Goal: Find specific page/section: Find specific page/section

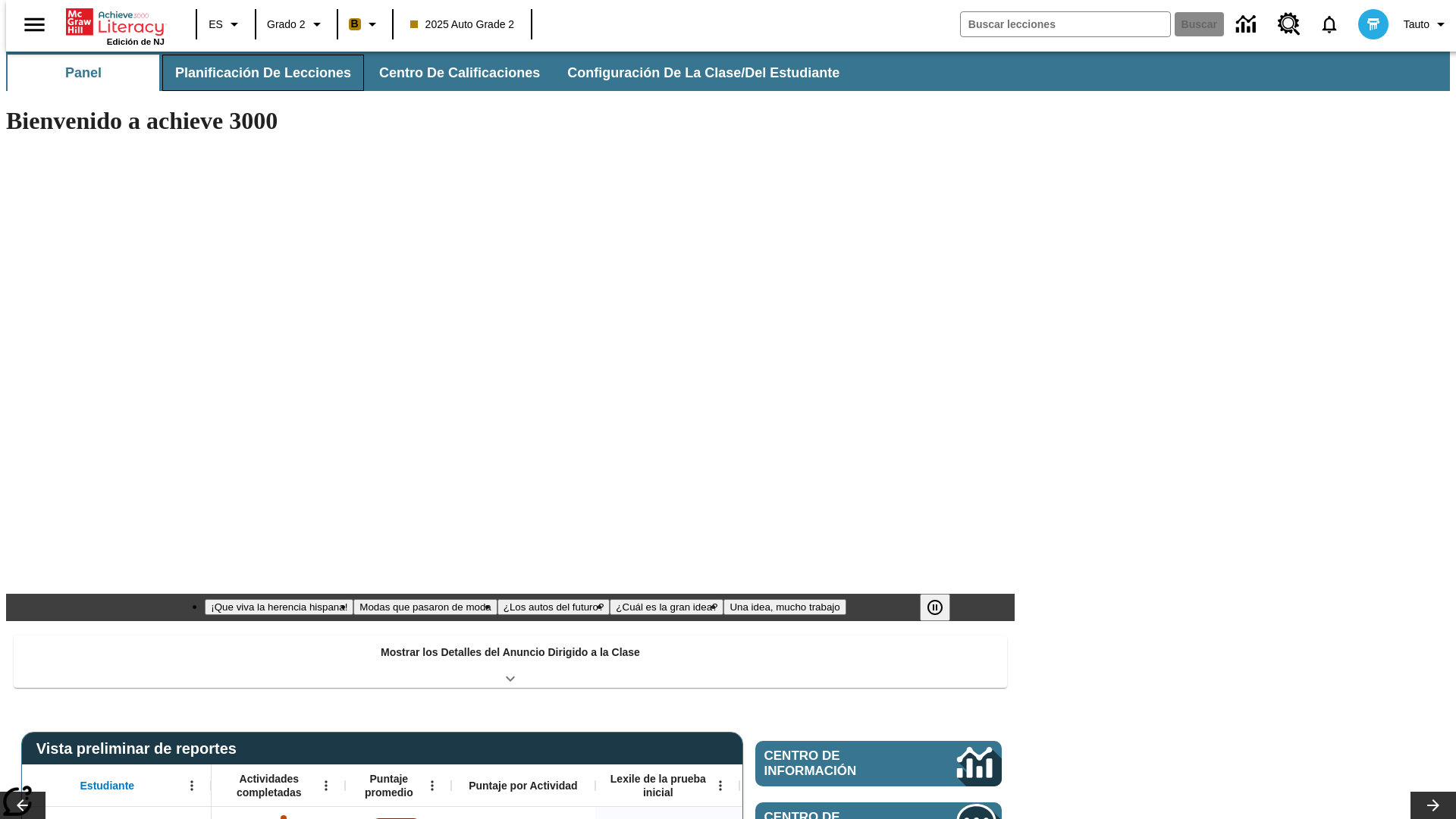
click at [254, 73] on button "Planificación de lecciones" at bounding box center [263, 72] width 202 height 36
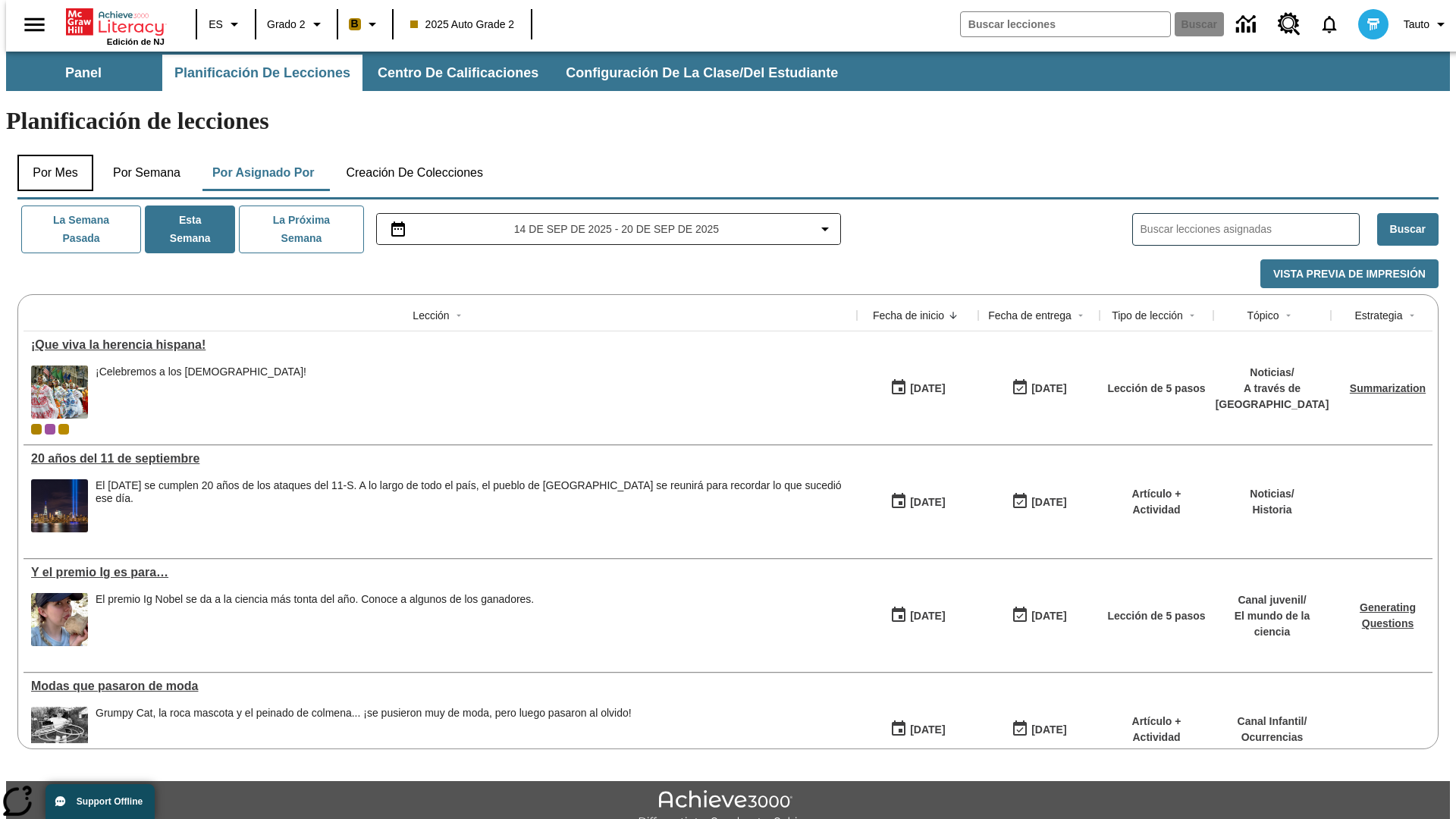
click at [49, 155] on button "Por mes" at bounding box center [55, 173] width 76 height 36
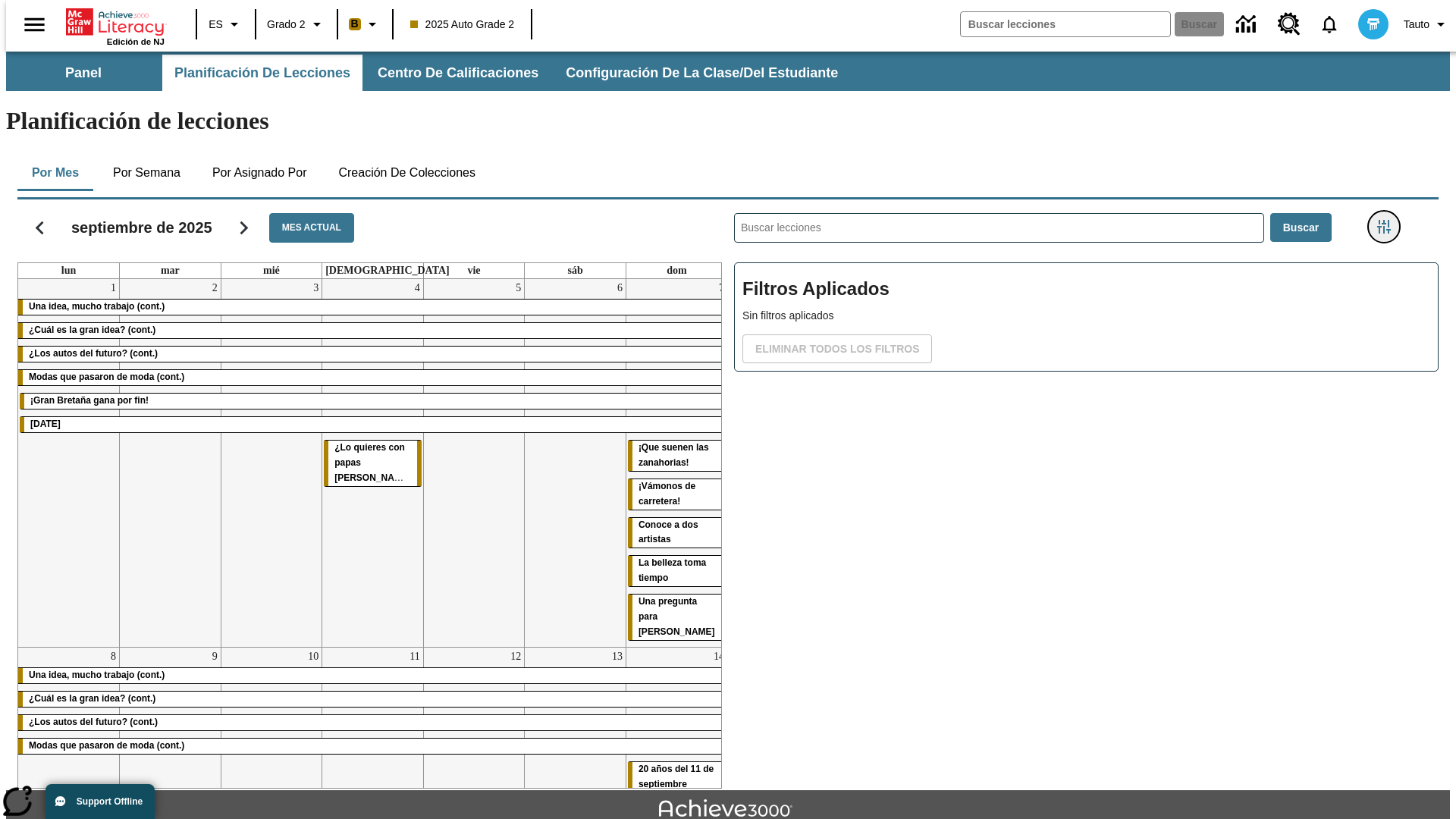
click at [1388, 219] on icon "Menú lateral de filtros" at bounding box center [1384, 226] width 13 height 13
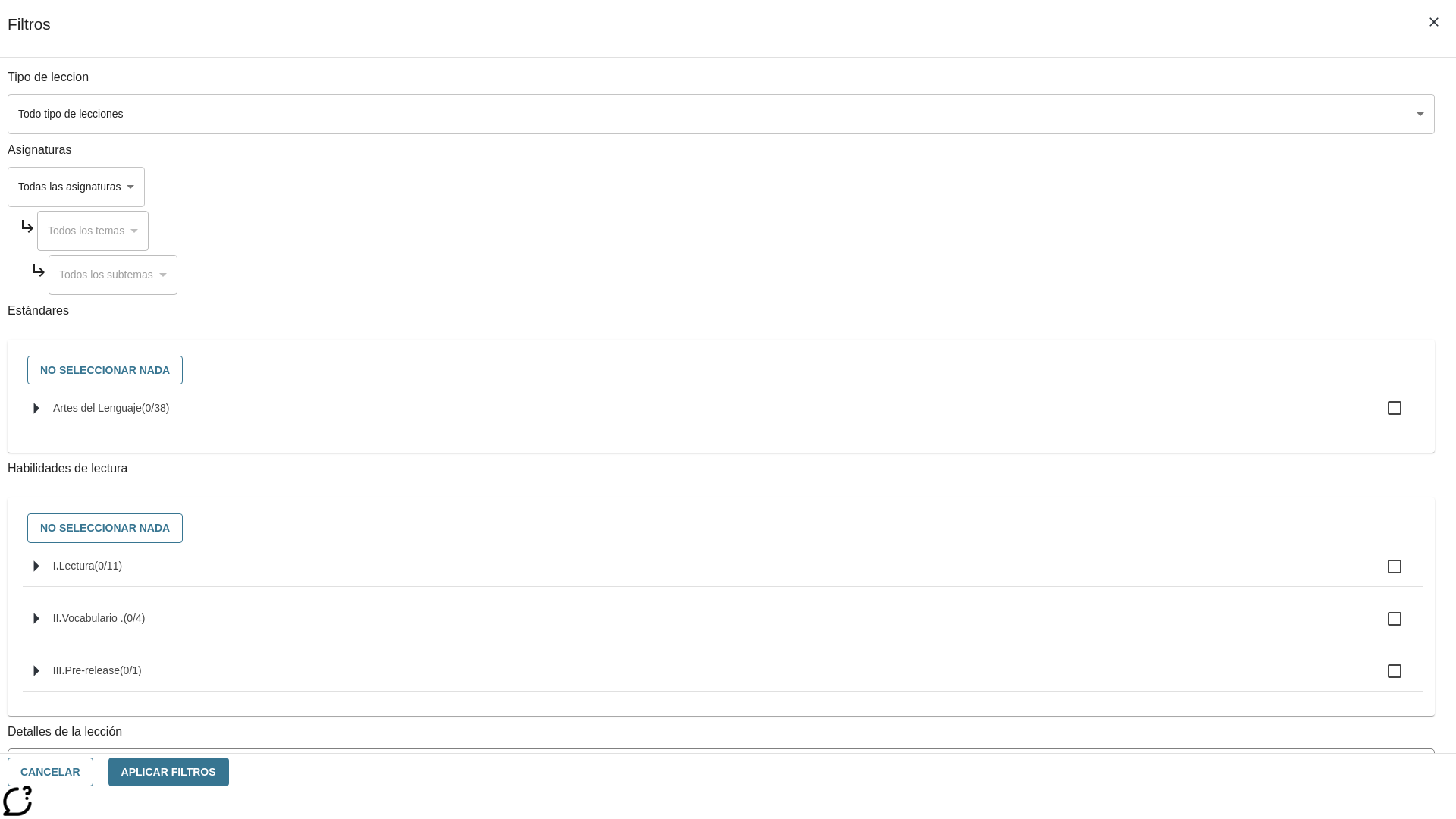
click at [1092, 611] on body "Saltar al contenido principal Edición de NJ ES Grado 2 B 2025 Auto Grade 2 Busc…" at bounding box center [727, 470] width 1443 height 836
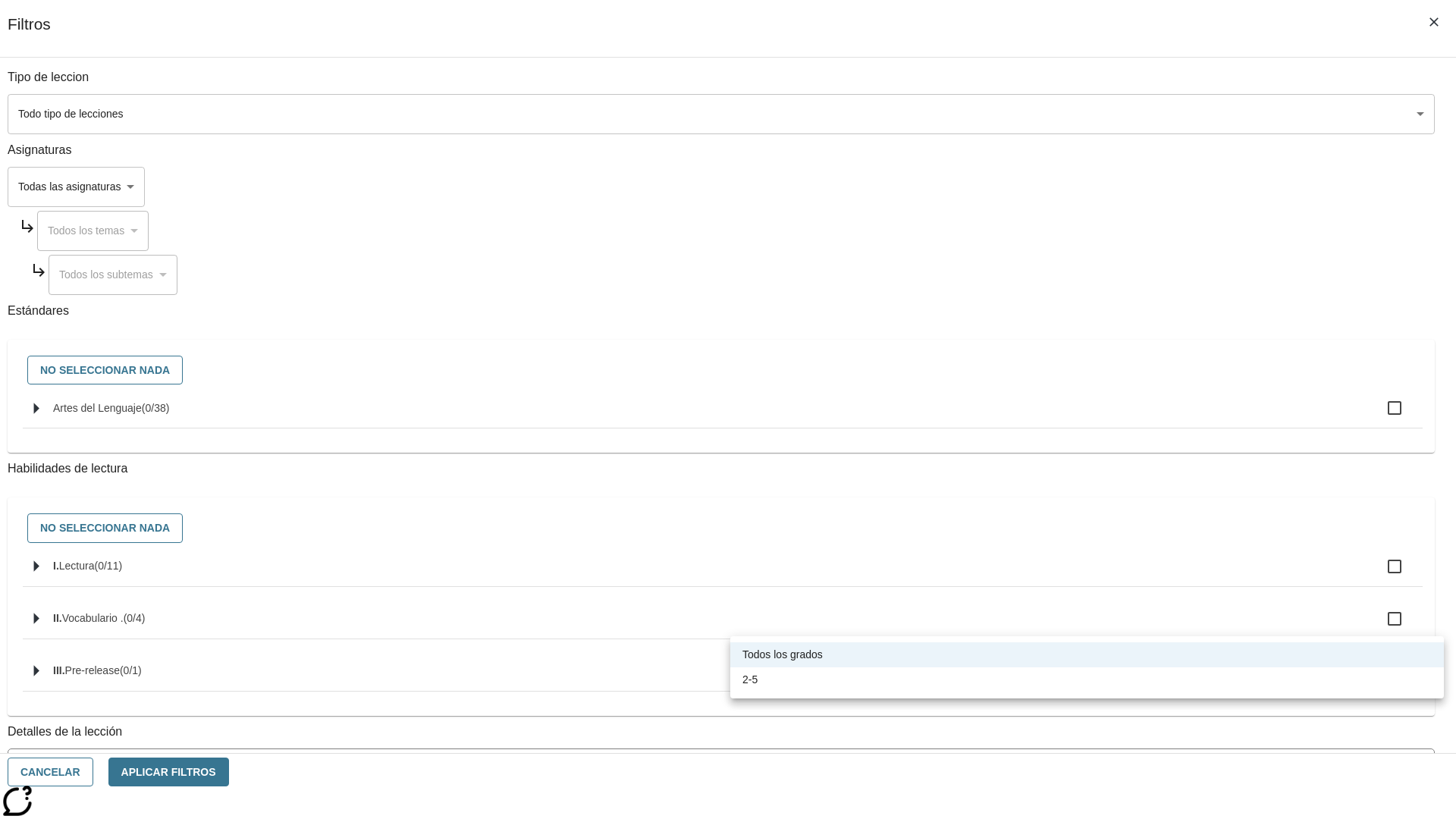
scroll to position [474, 0]
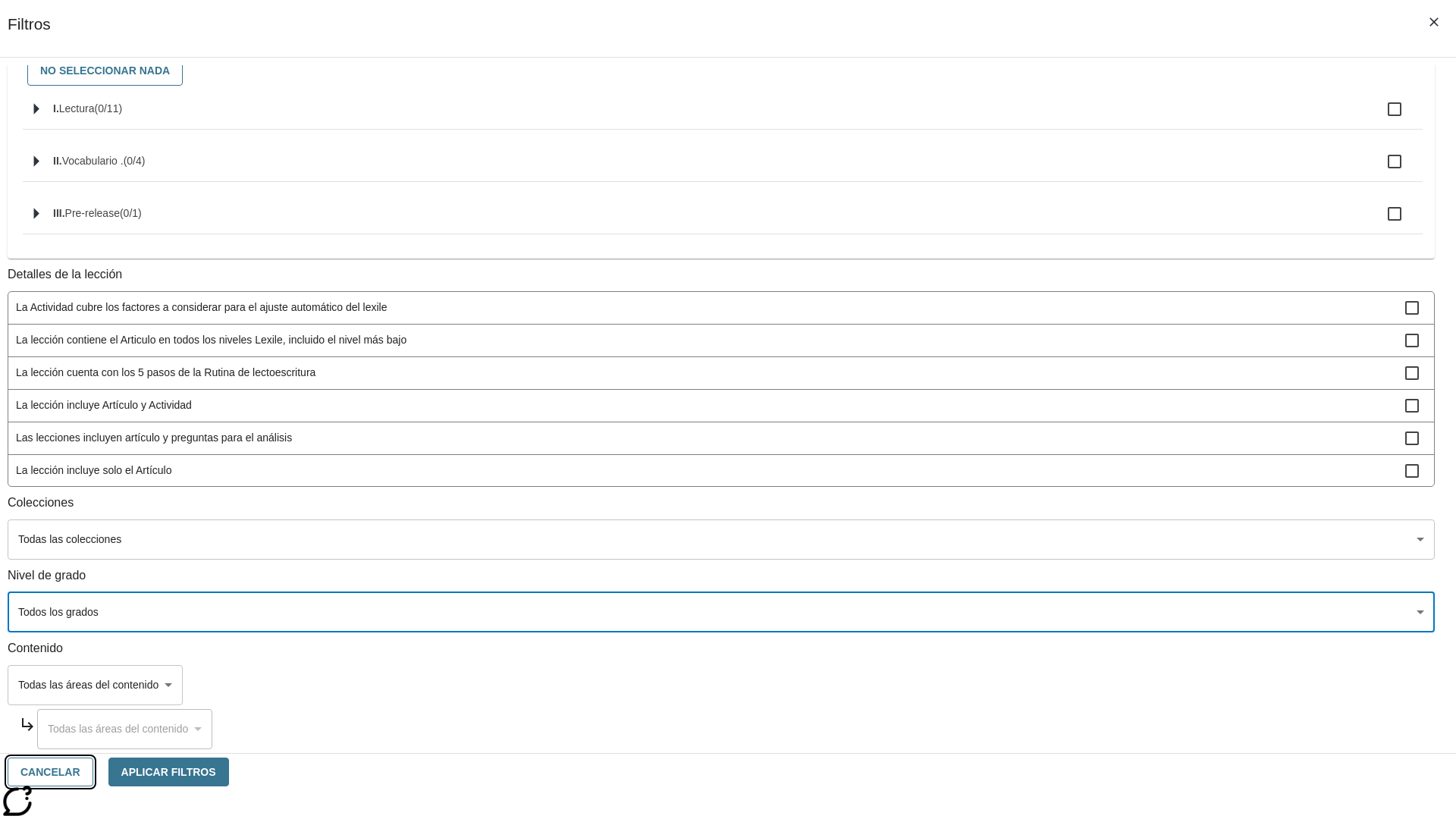
click at [93, 771] on button "Cancelar" at bounding box center [50, 771] width 85 height 29
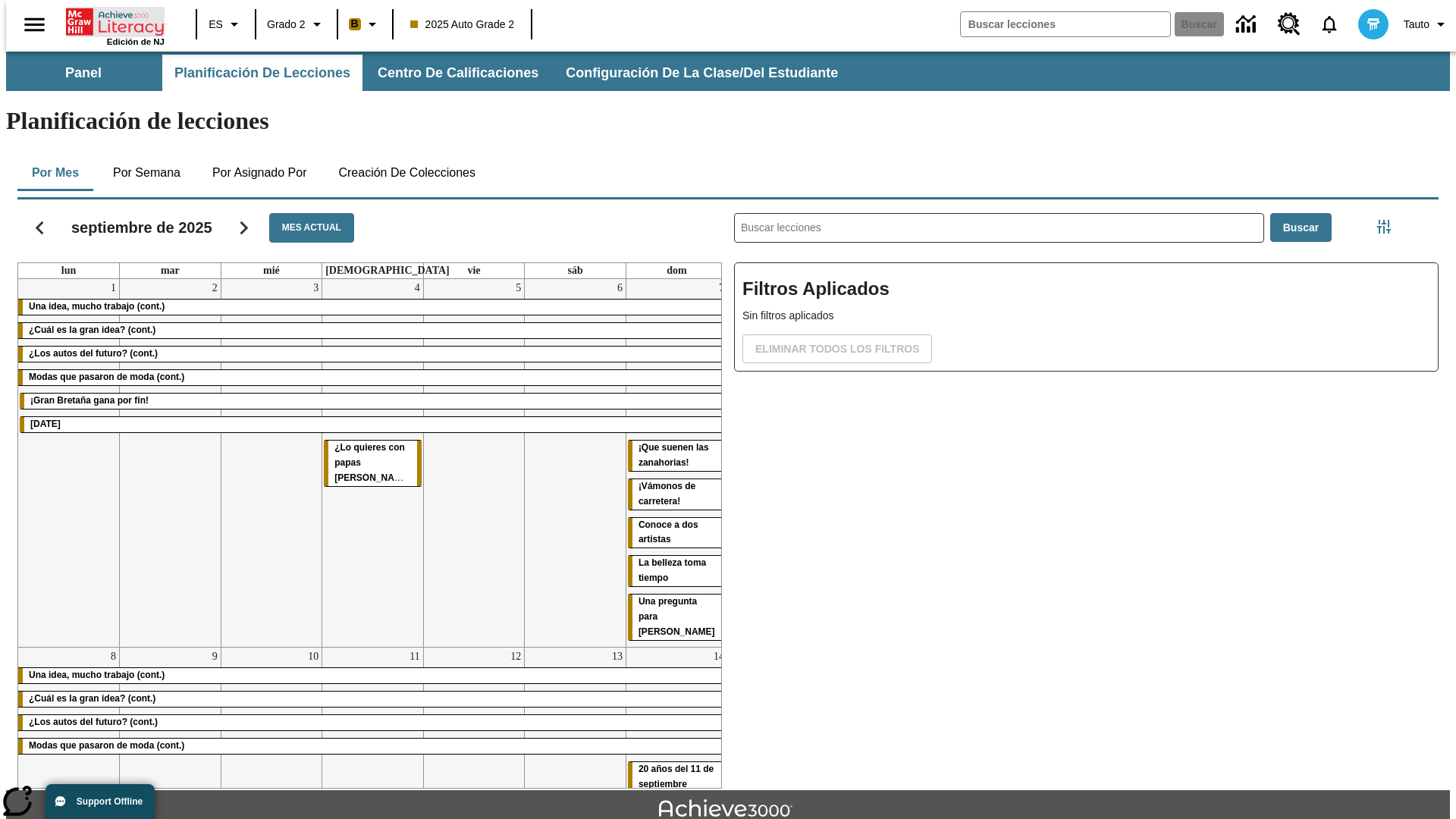
click at [109, 20] on icon "Portada" at bounding box center [116, 22] width 101 height 30
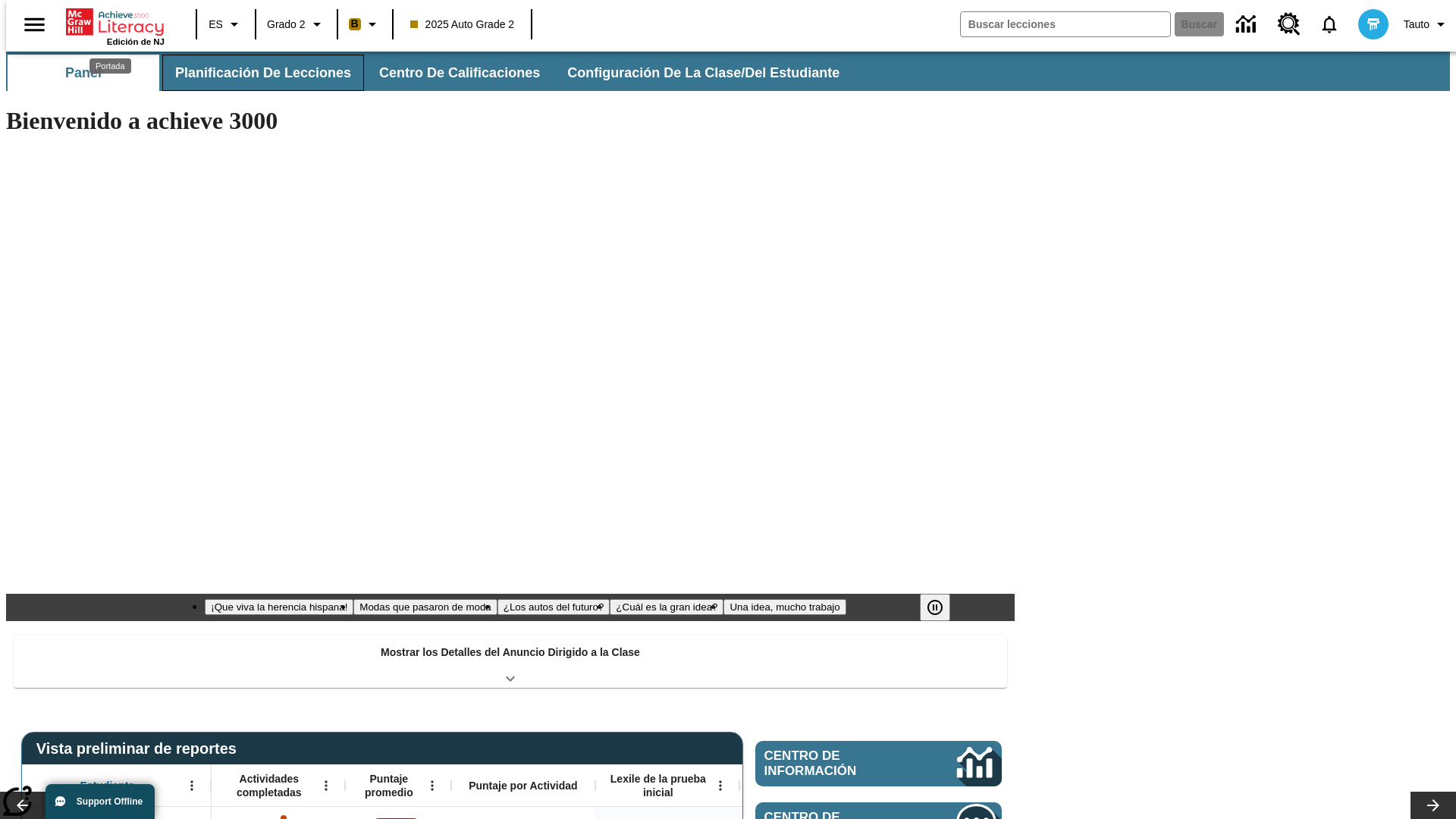
click at [254, 73] on button "Planificación de lecciones" at bounding box center [263, 72] width 202 height 36
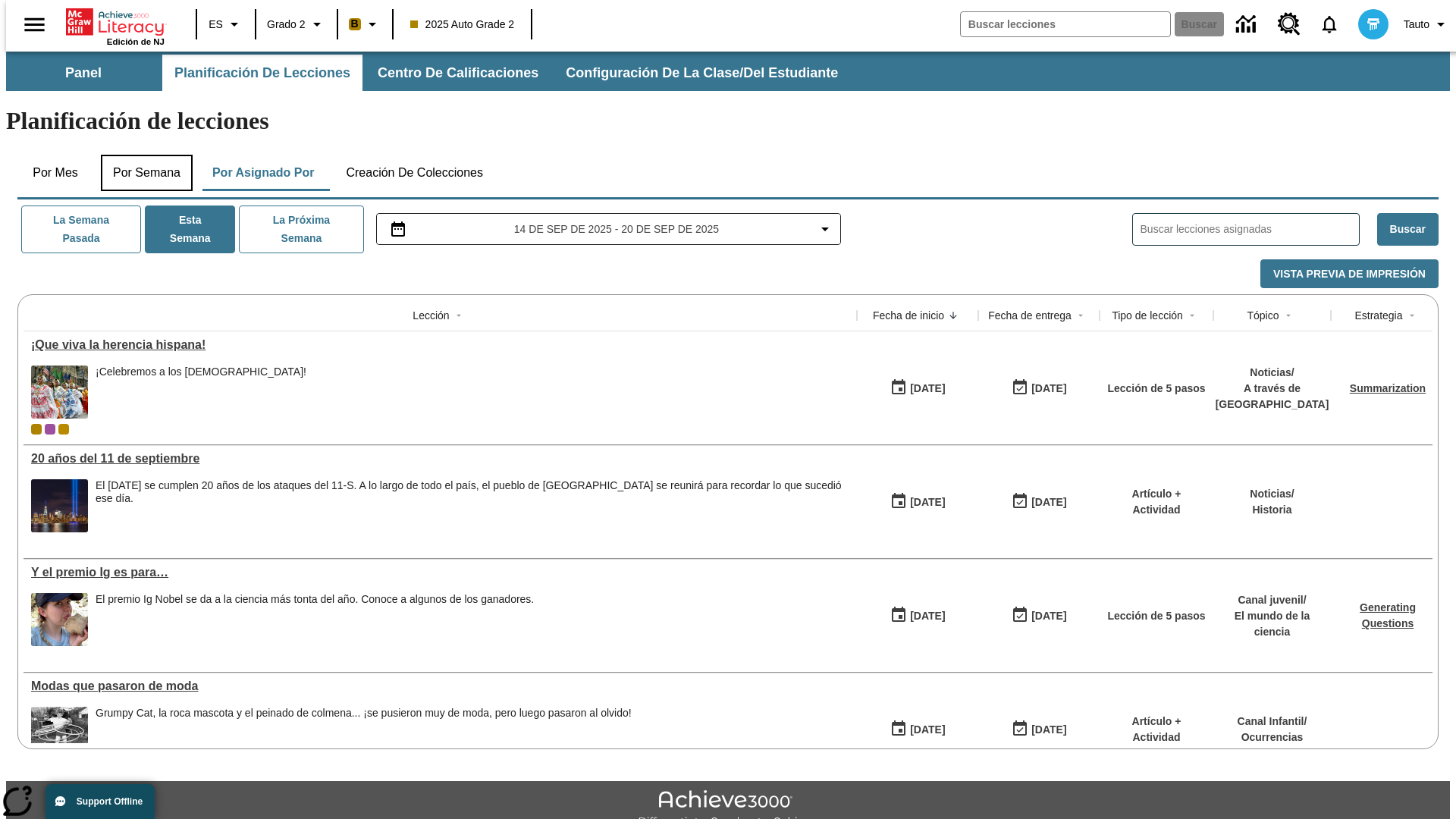
click at [142, 155] on button "Por semana" at bounding box center [147, 173] width 92 height 36
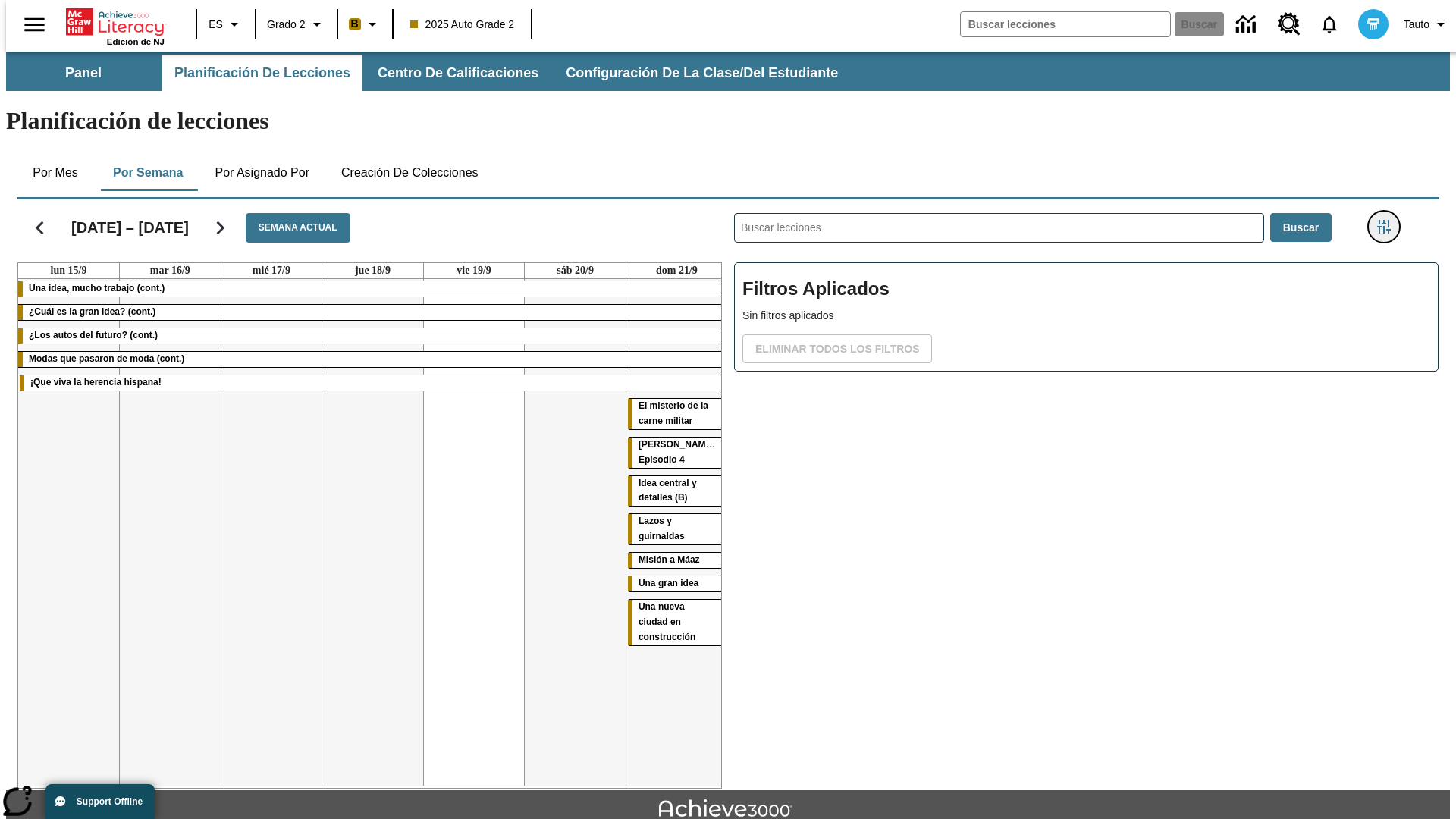
click at [1388, 219] on icon "Menú lateral de filtros" at bounding box center [1384, 226] width 13 height 13
